Goal: Task Accomplishment & Management: Manage account settings

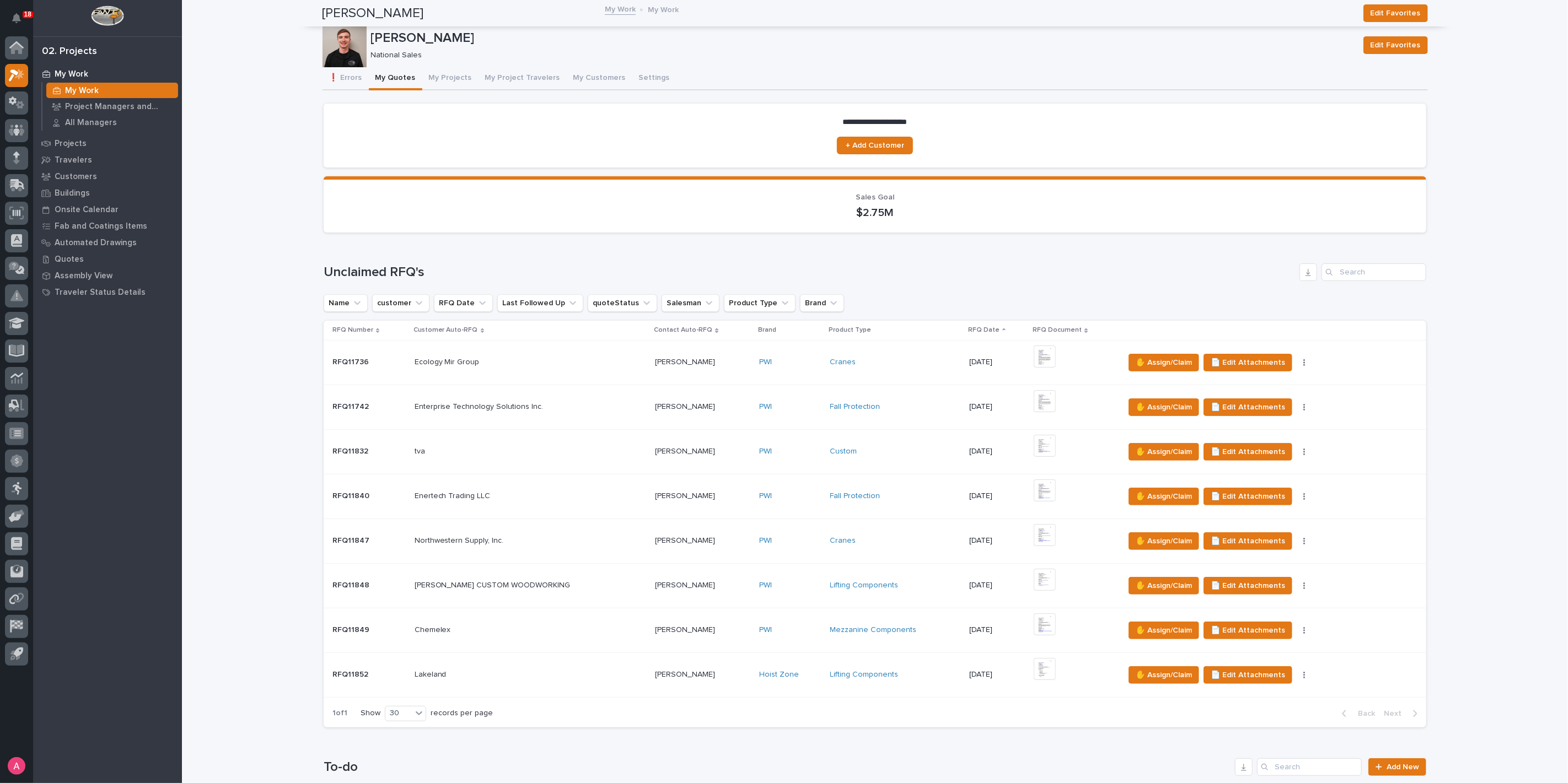
scroll to position [551, 0]
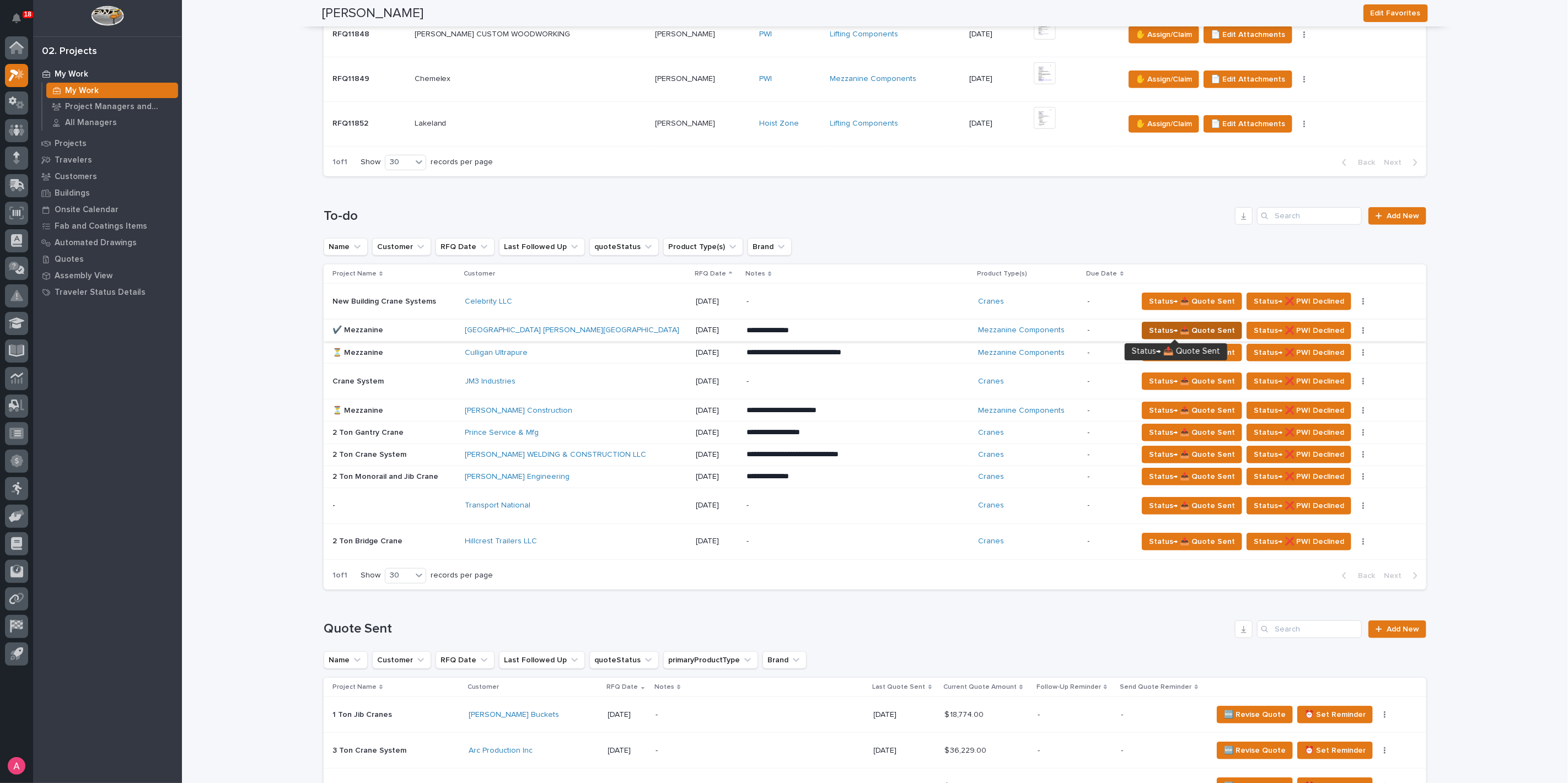
click at [1158, 325] on span "Status→ 📤 Quote Sent" at bounding box center [1192, 331] width 86 height 13
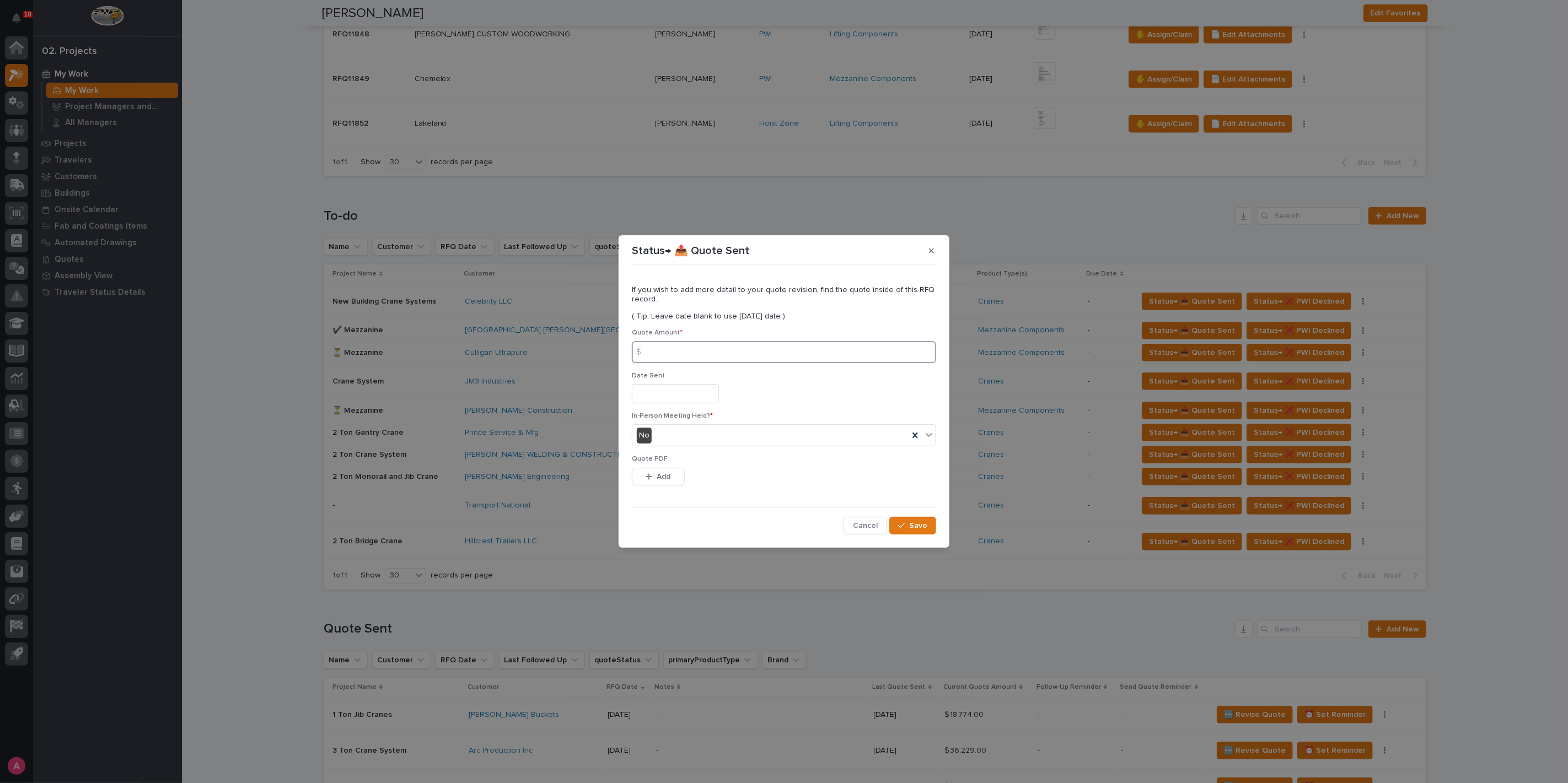
click at [736, 358] on input at bounding box center [784, 352] width 304 height 22
click at [666, 353] on input at bounding box center [784, 352] width 304 height 22
type input "46261"
click at [658, 480] on span "Add" at bounding box center [664, 476] width 14 height 10
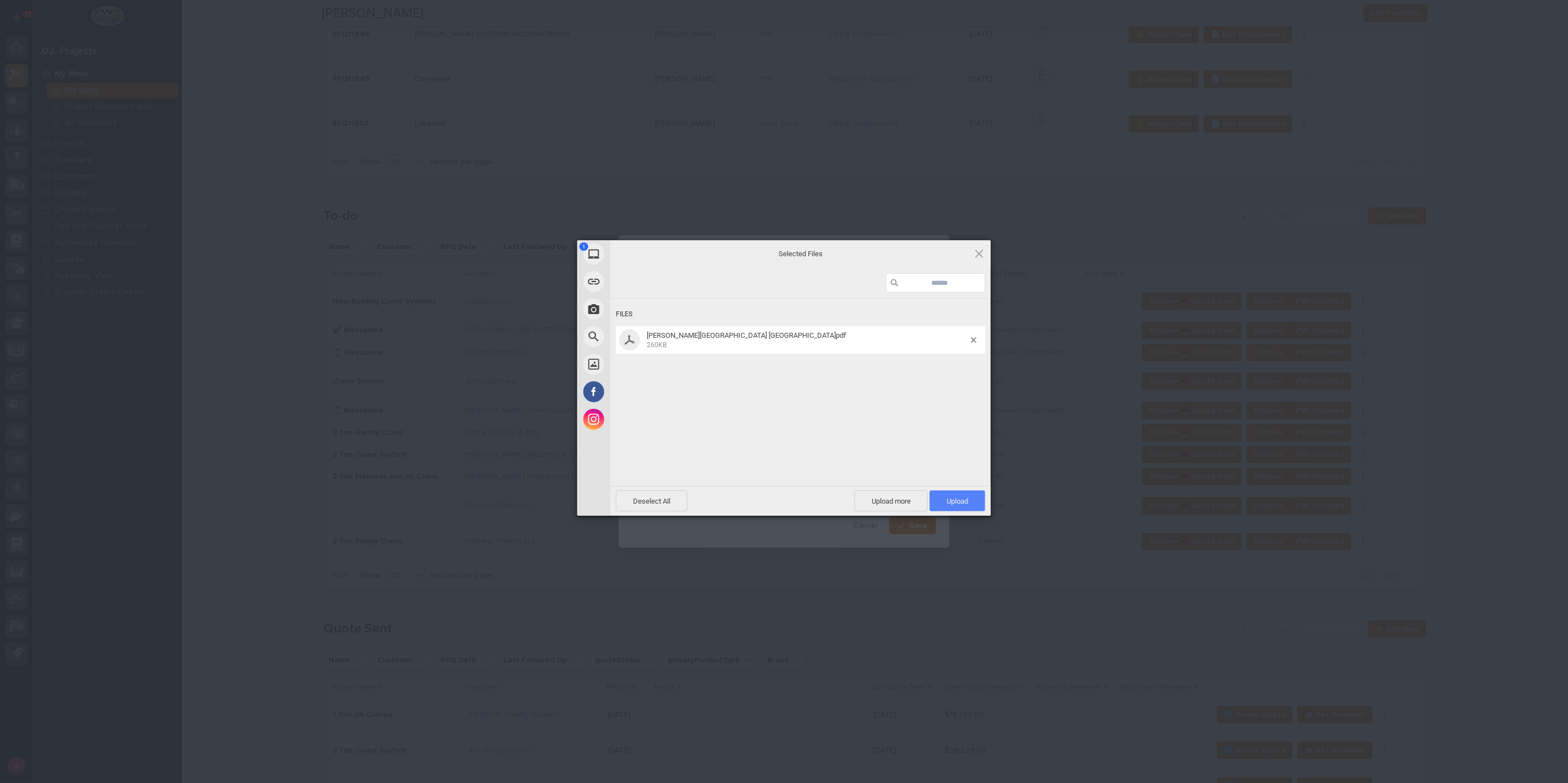
click at [967, 494] on span "Upload 1" at bounding box center [957, 501] width 55 height 21
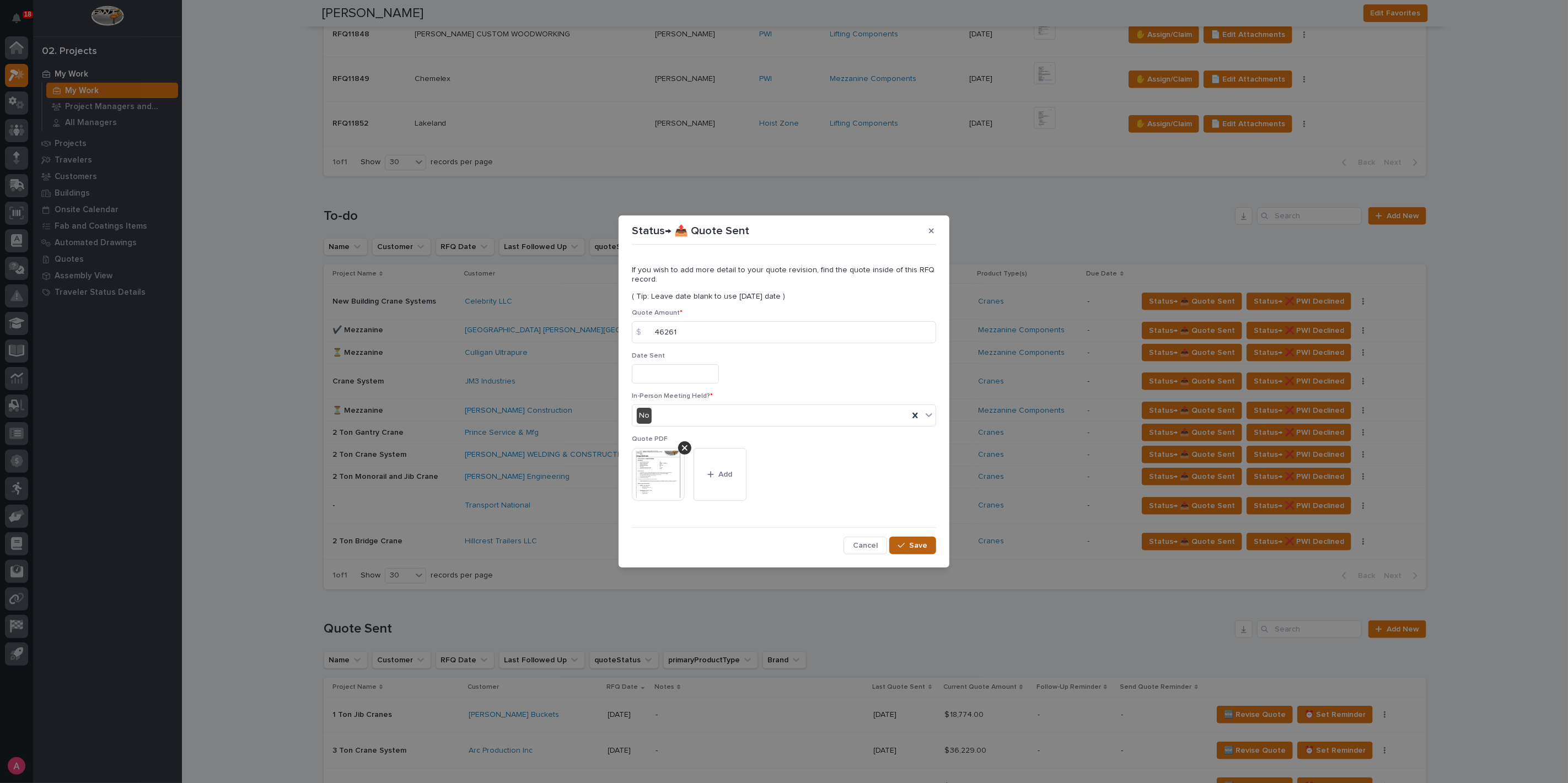
click at [923, 545] on span "Save" at bounding box center [919, 546] width 18 height 10
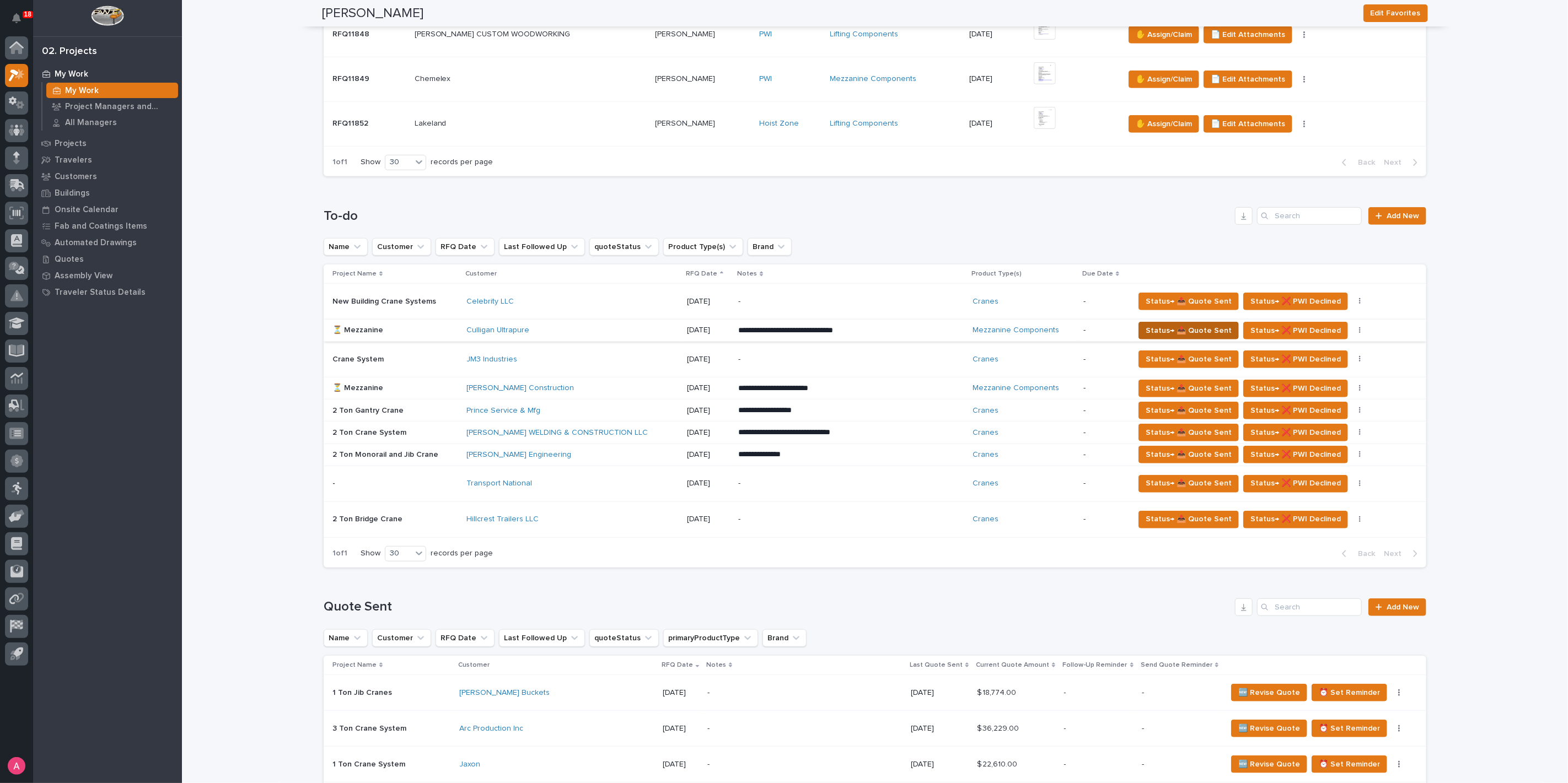
click at [1146, 324] on span "Status→ 📤 Quote Sent" at bounding box center [1188, 331] width 86 height 13
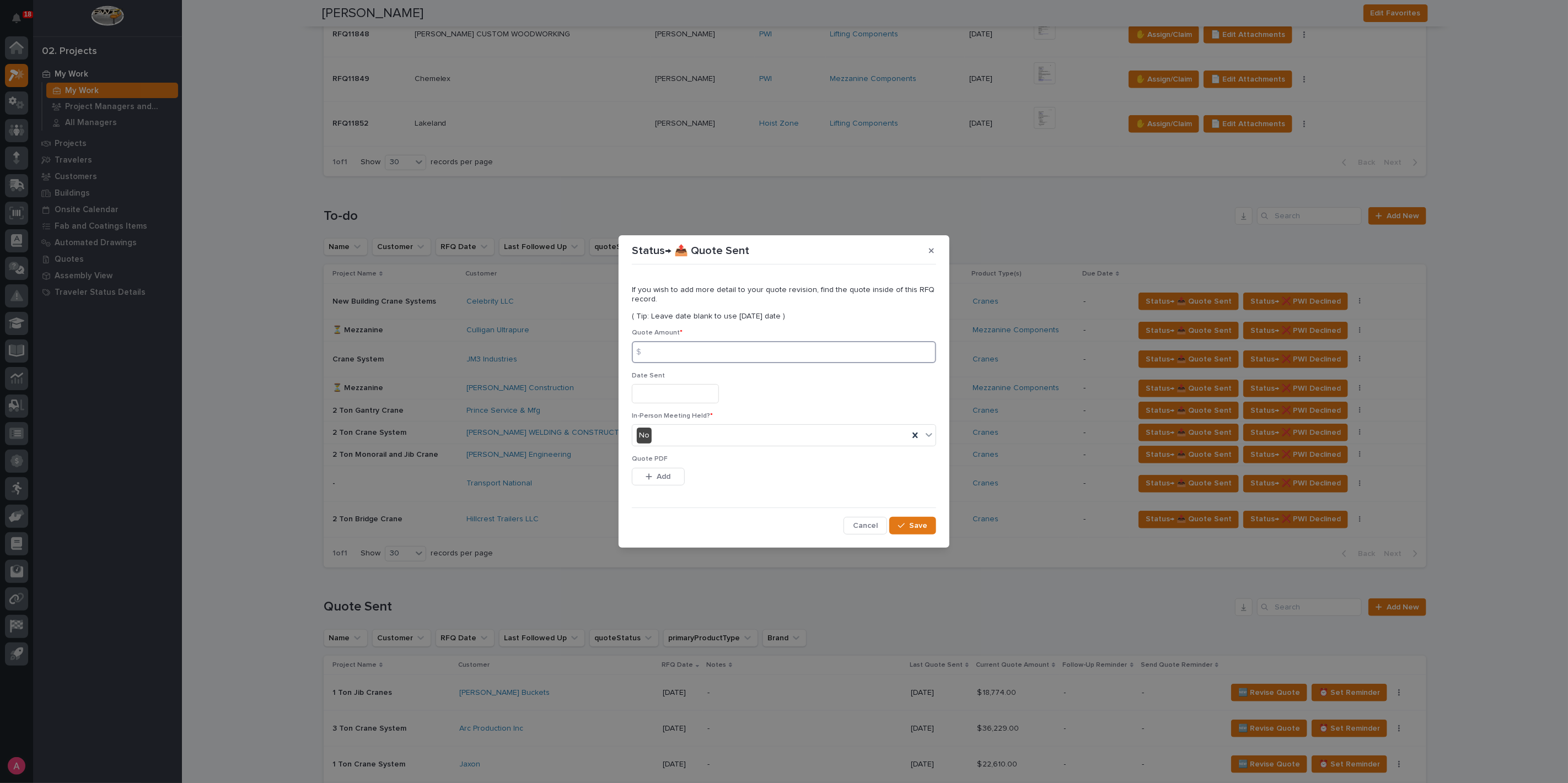
click at [707, 355] on input at bounding box center [784, 352] width 304 height 22
click at [779, 357] on input at bounding box center [784, 352] width 304 height 22
type input "23732"
click at [671, 476] on button "Add" at bounding box center [658, 476] width 53 height 18
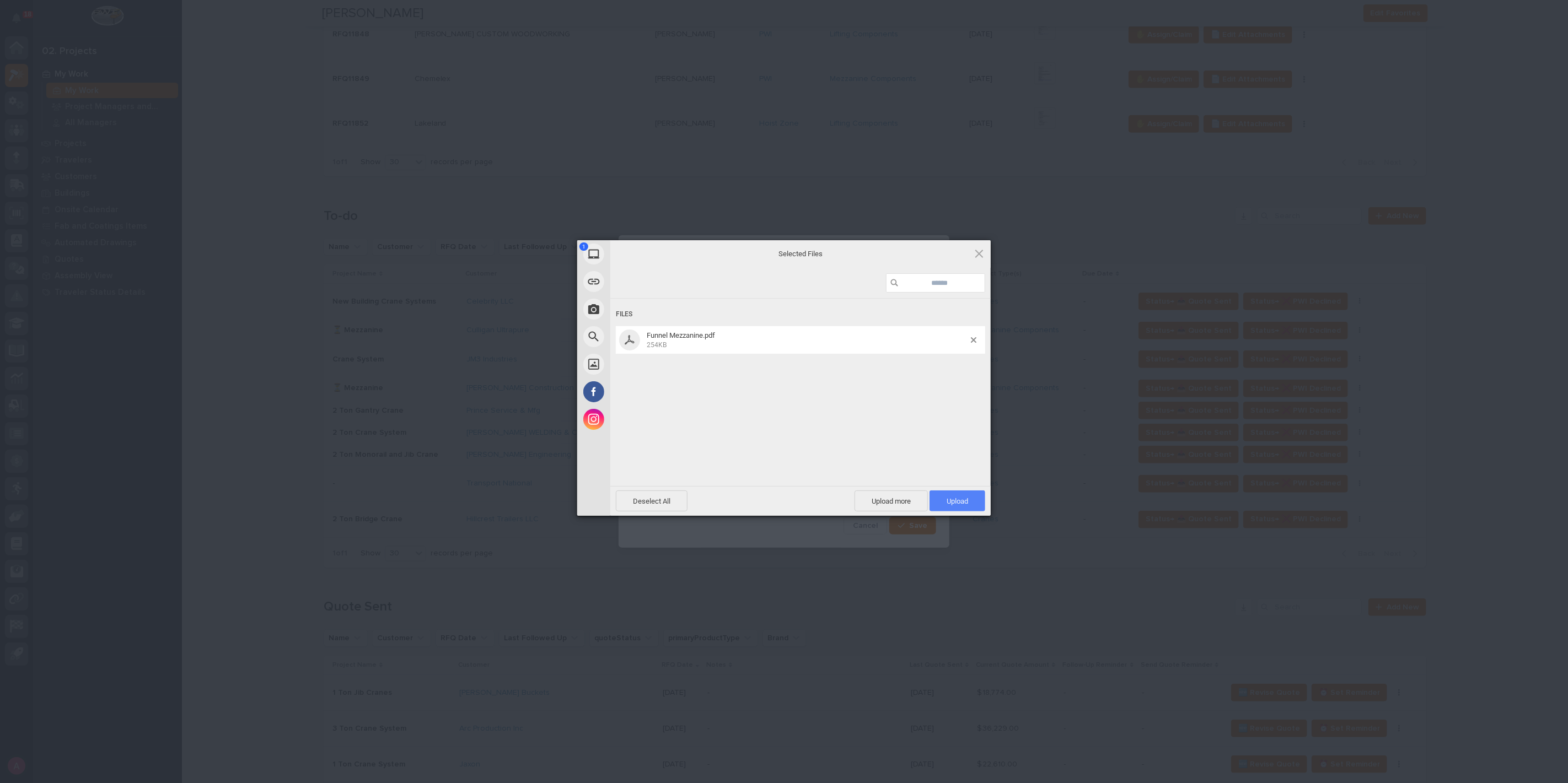
click at [962, 493] on span "Upload 1" at bounding box center [957, 501] width 55 height 21
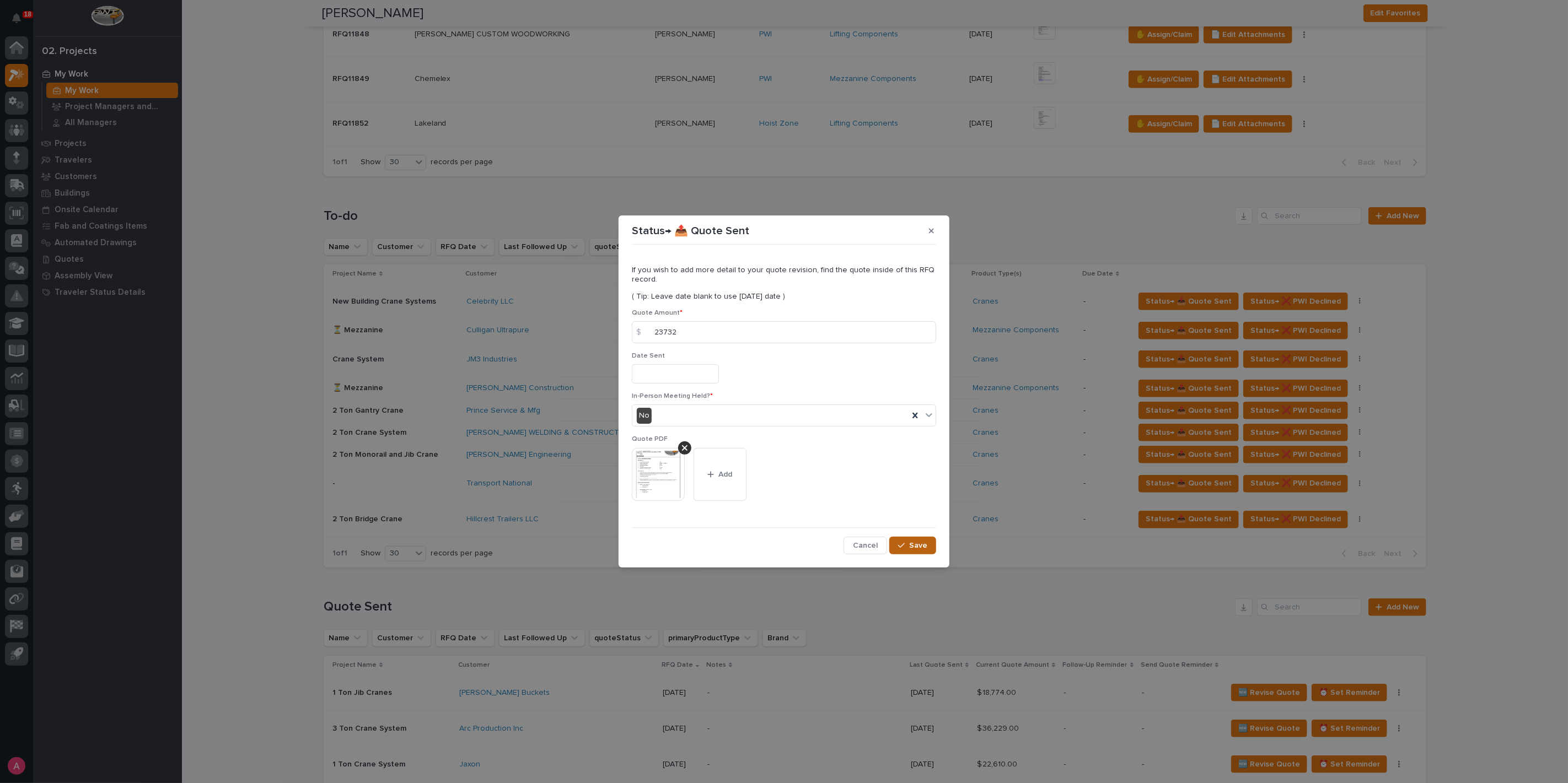
click at [925, 547] on span "Save" at bounding box center [919, 546] width 18 height 10
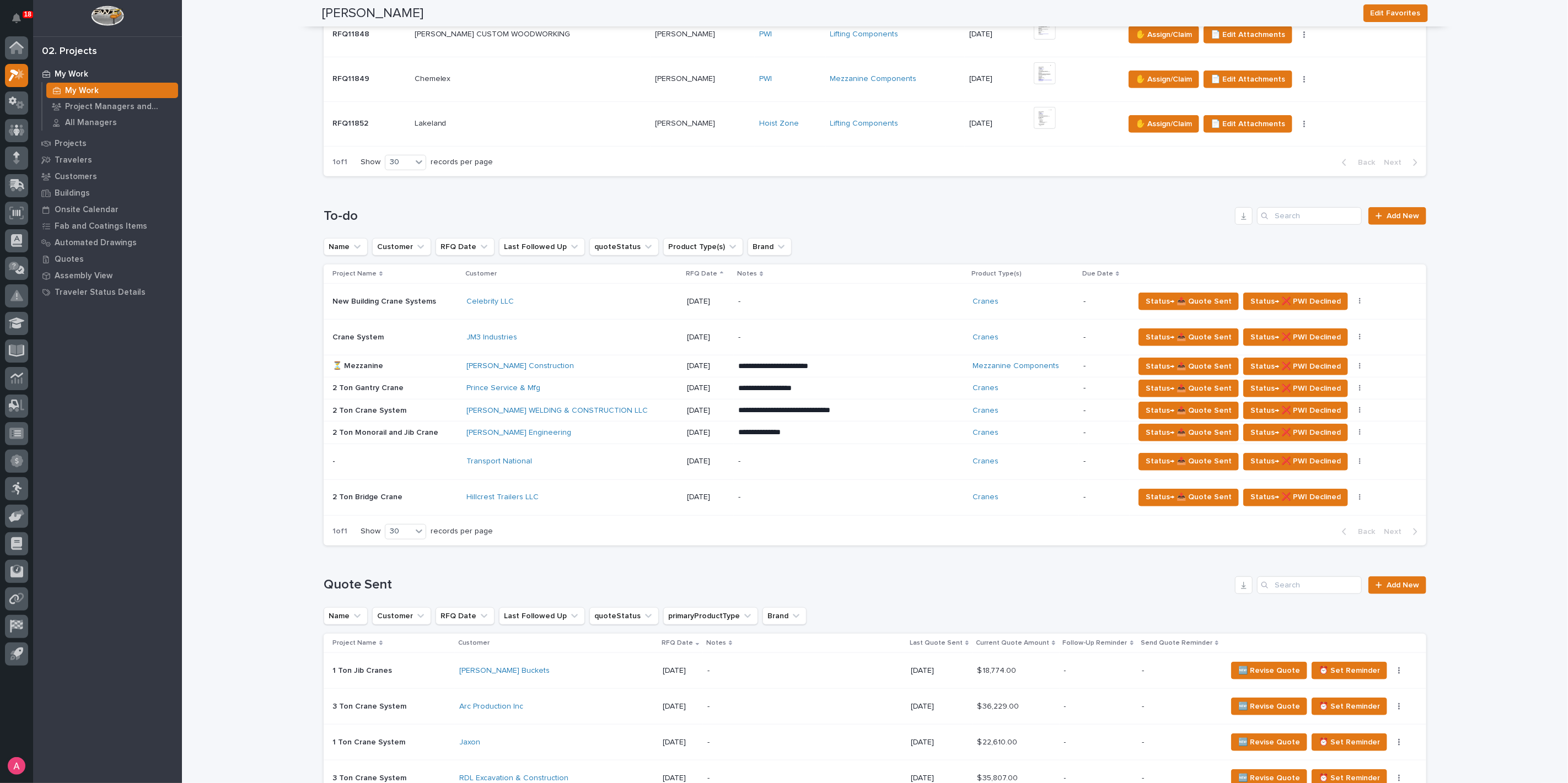
click at [562, 364] on div "[PERSON_NAME] Construction" at bounding box center [562, 366] width 193 height 9
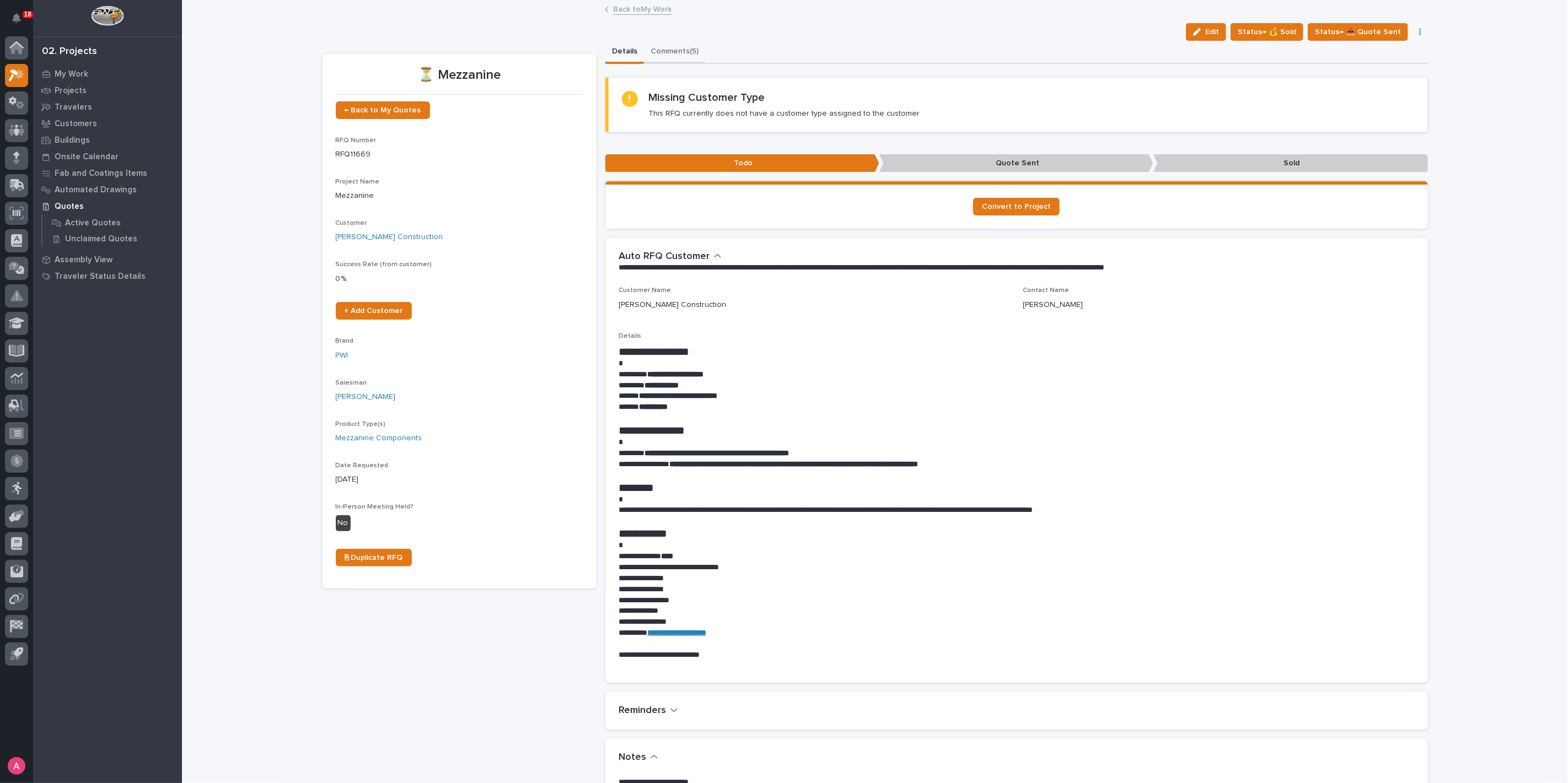
click at [653, 50] on button "Comments (5)" at bounding box center [674, 52] width 61 height 23
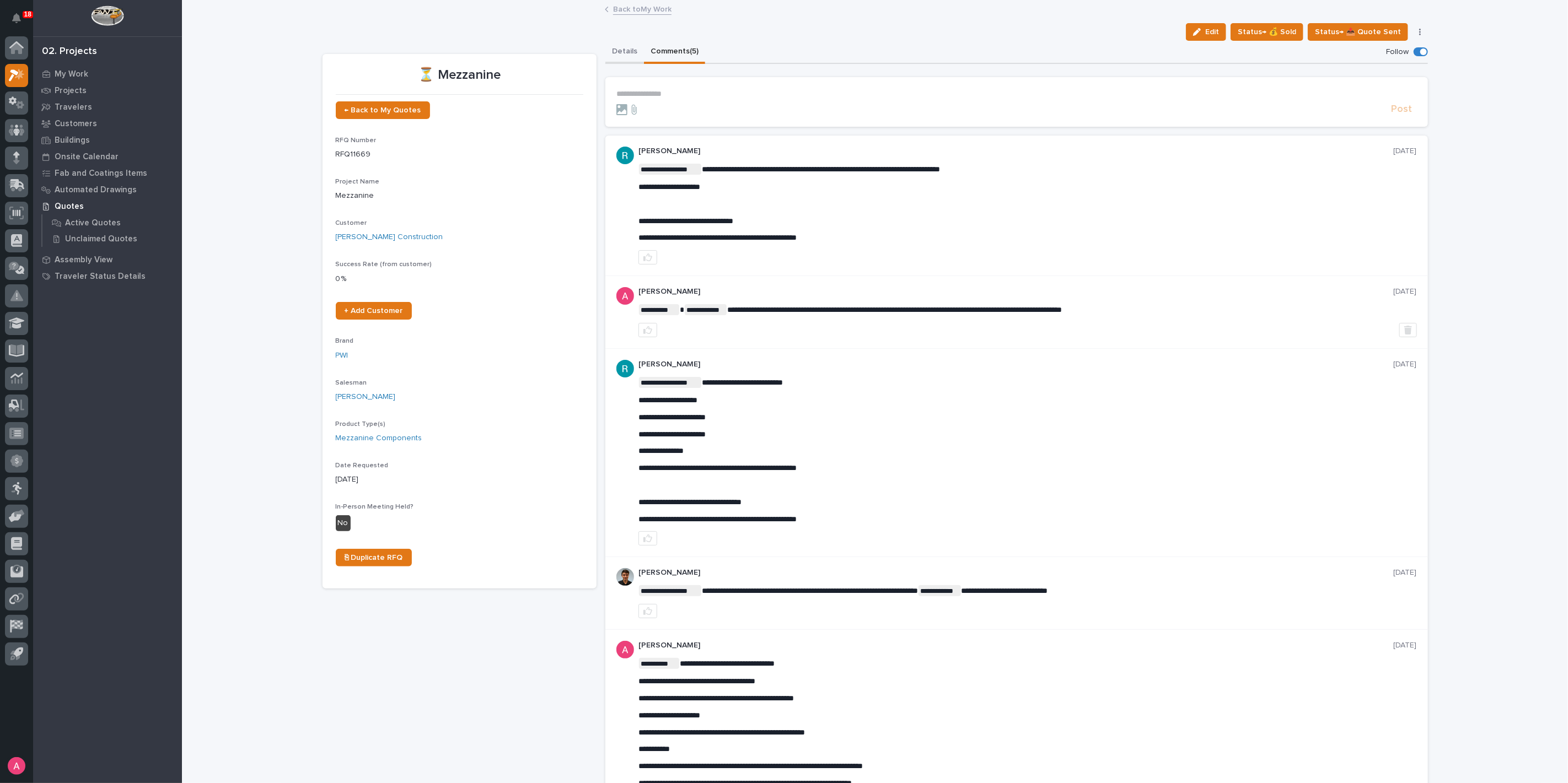
click at [612, 55] on button "Details" at bounding box center [625, 52] width 38 height 23
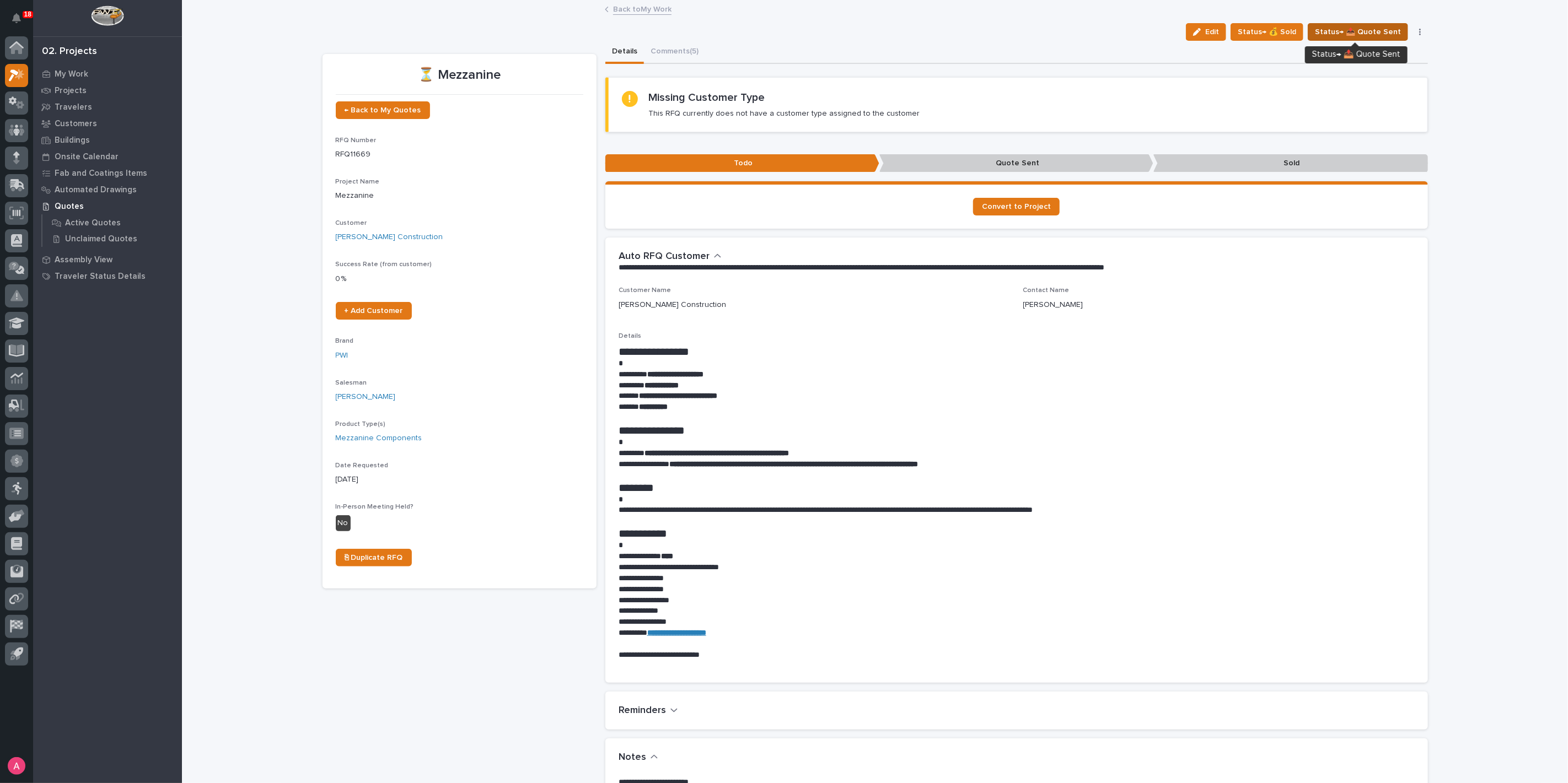
click at [1344, 38] on span "Status→ 📤 Quote Sent" at bounding box center [1357, 32] width 86 height 13
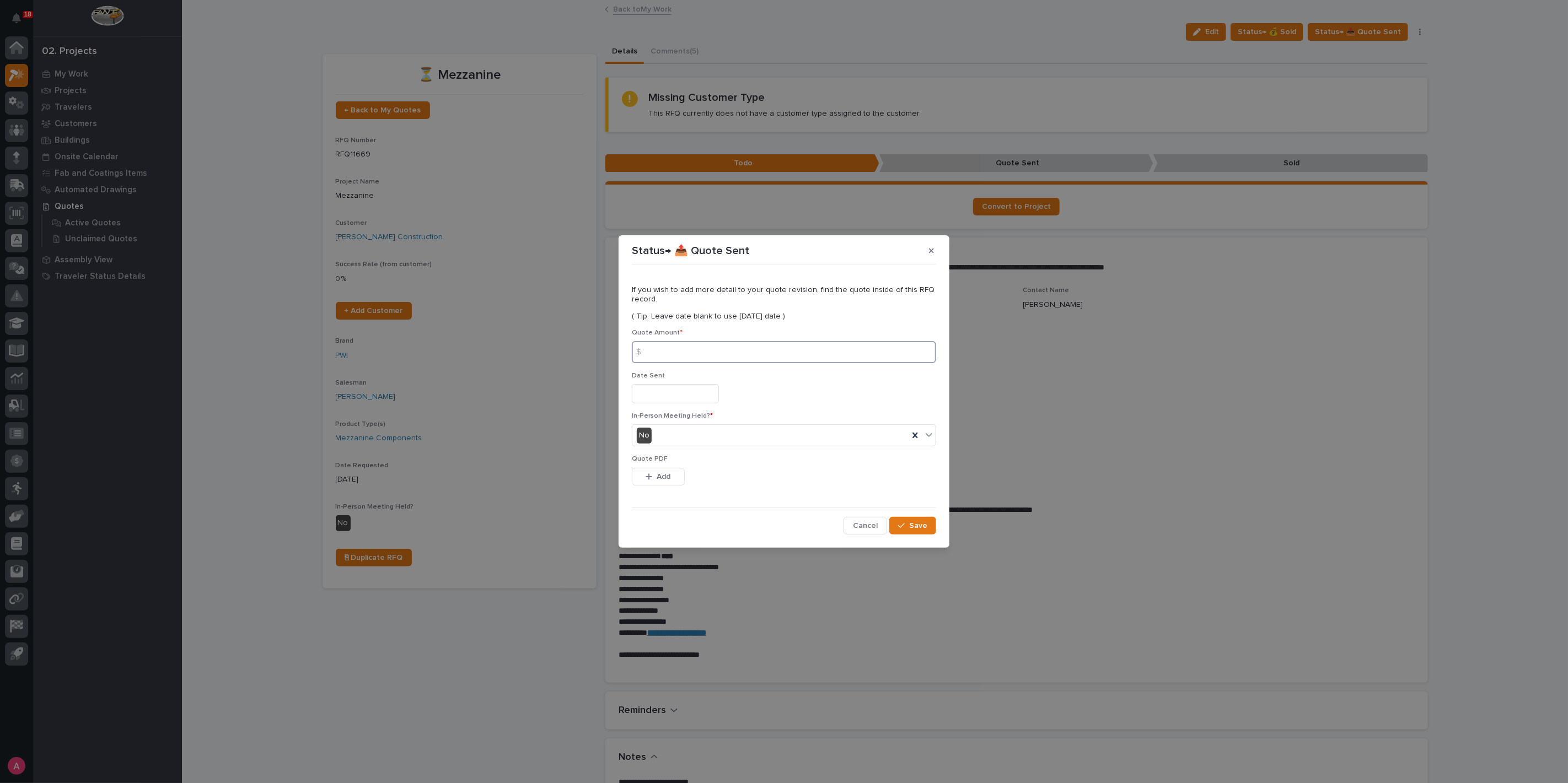
click at [797, 354] on input at bounding box center [784, 352] width 304 height 22
click at [705, 357] on input at bounding box center [784, 352] width 304 height 22
type input "119766"
click at [659, 476] on span "Add" at bounding box center [664, 476] width 14 height 10
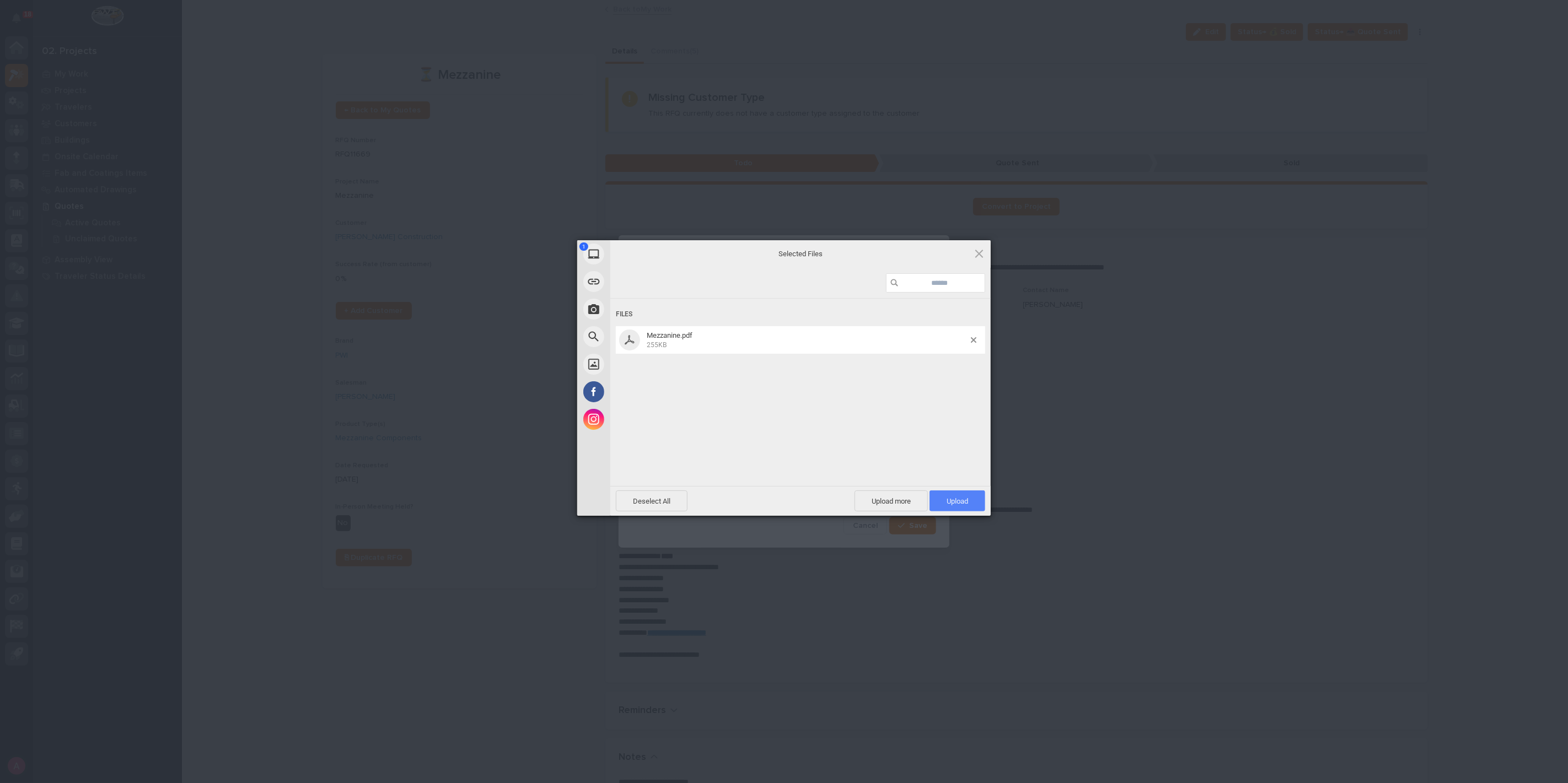
click at [981, 505] on span "Upload 1" at bounding box center [957, 501] width 55 height 21
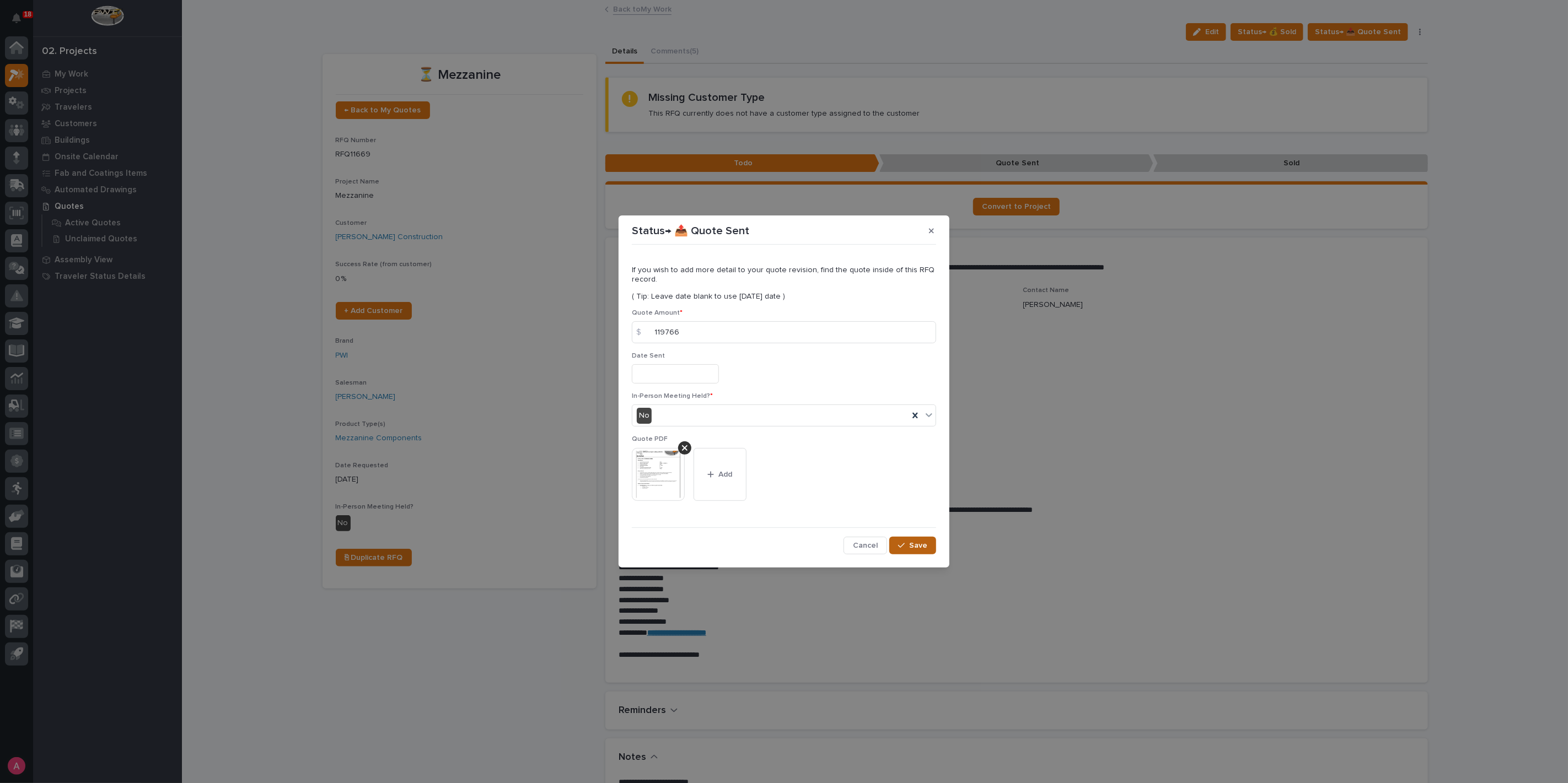
click at [909, 543] on div "button" at bounding box center [903, 545] width 11 height 8
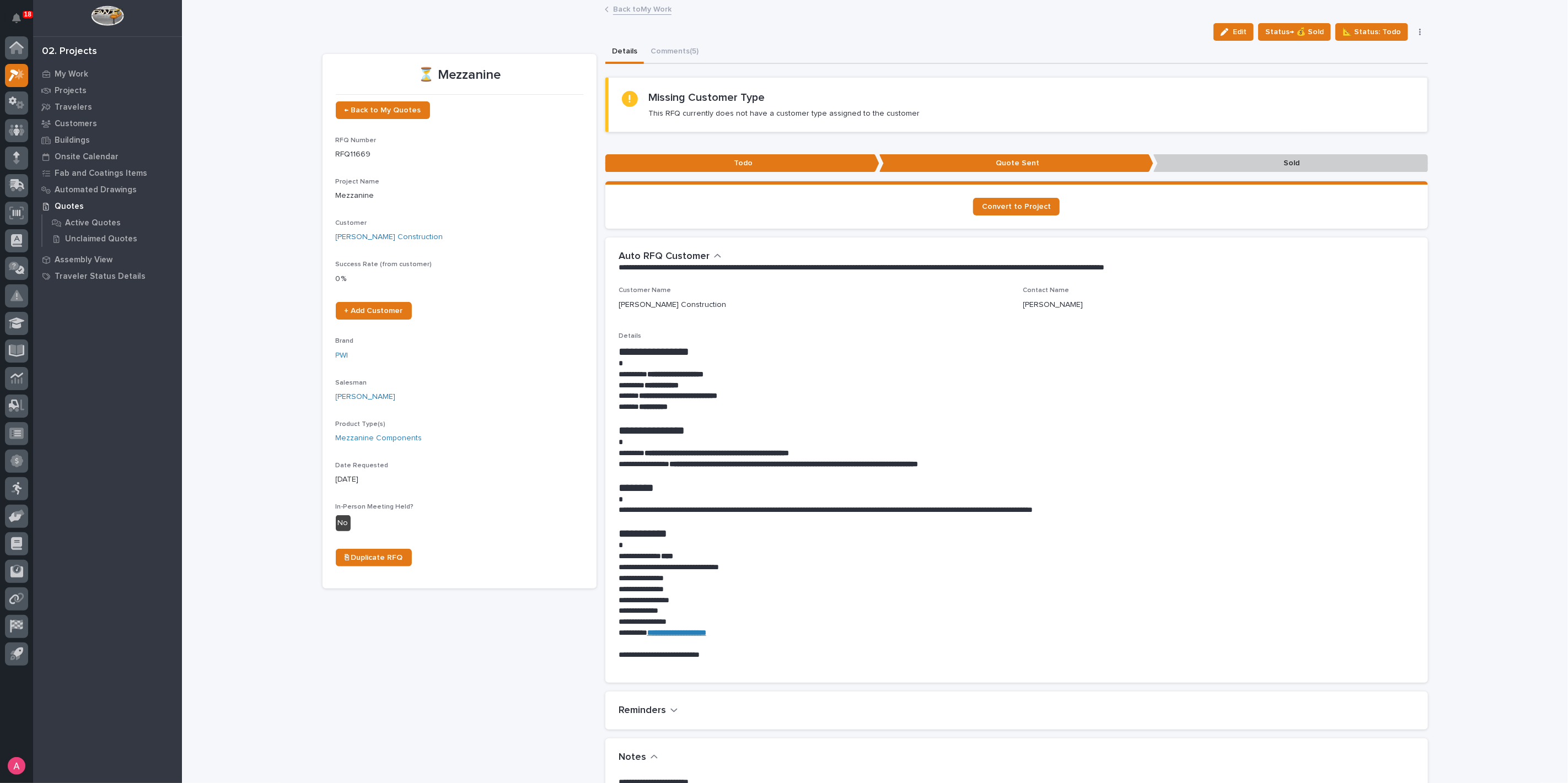
click at [633, 4] on link "Back to My Work" at bounding box center [642, 9] width 58 height 13
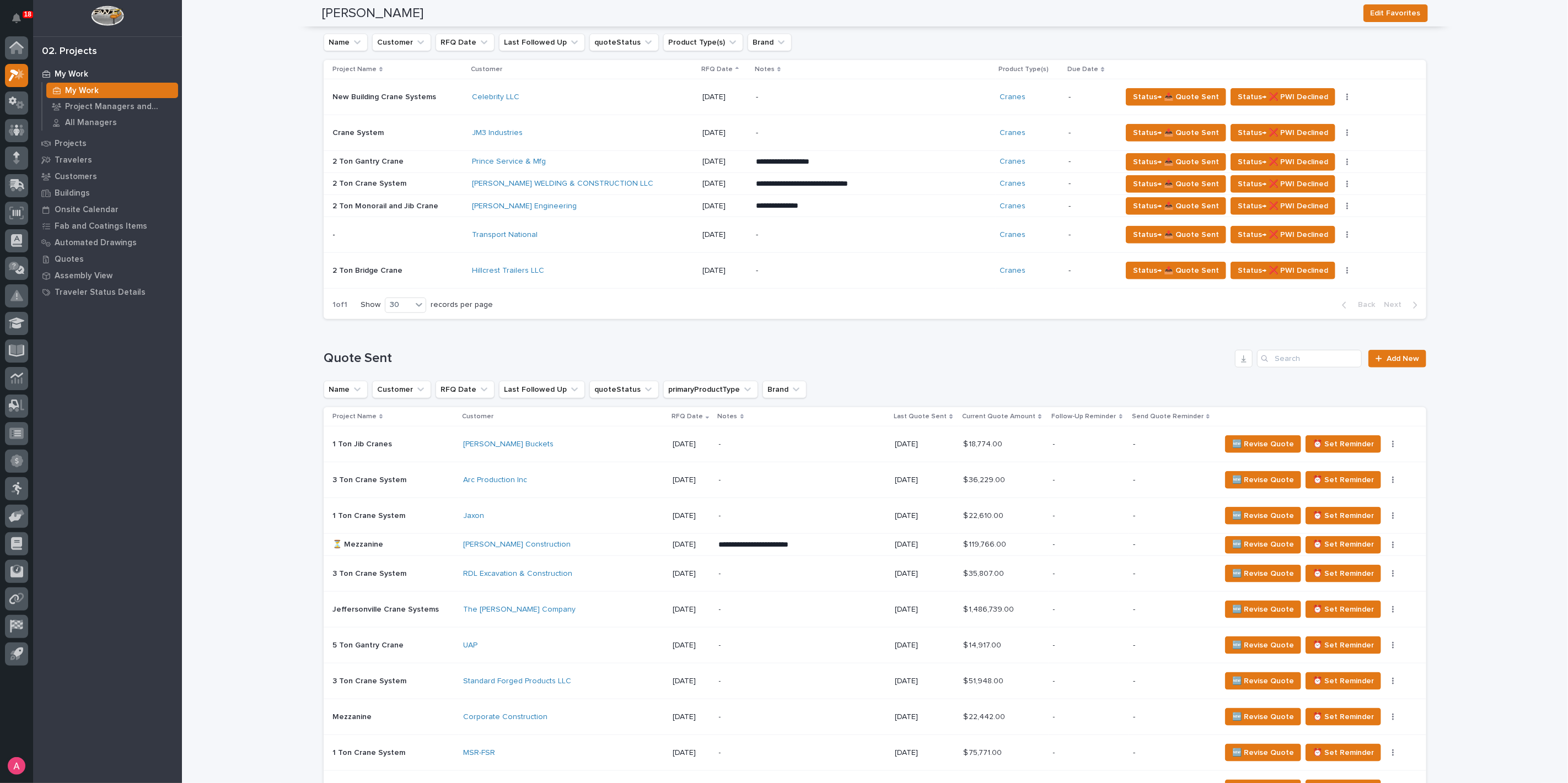
scroll to position [511, 0]
